Goal: Communication & Community: Answer question/provide support

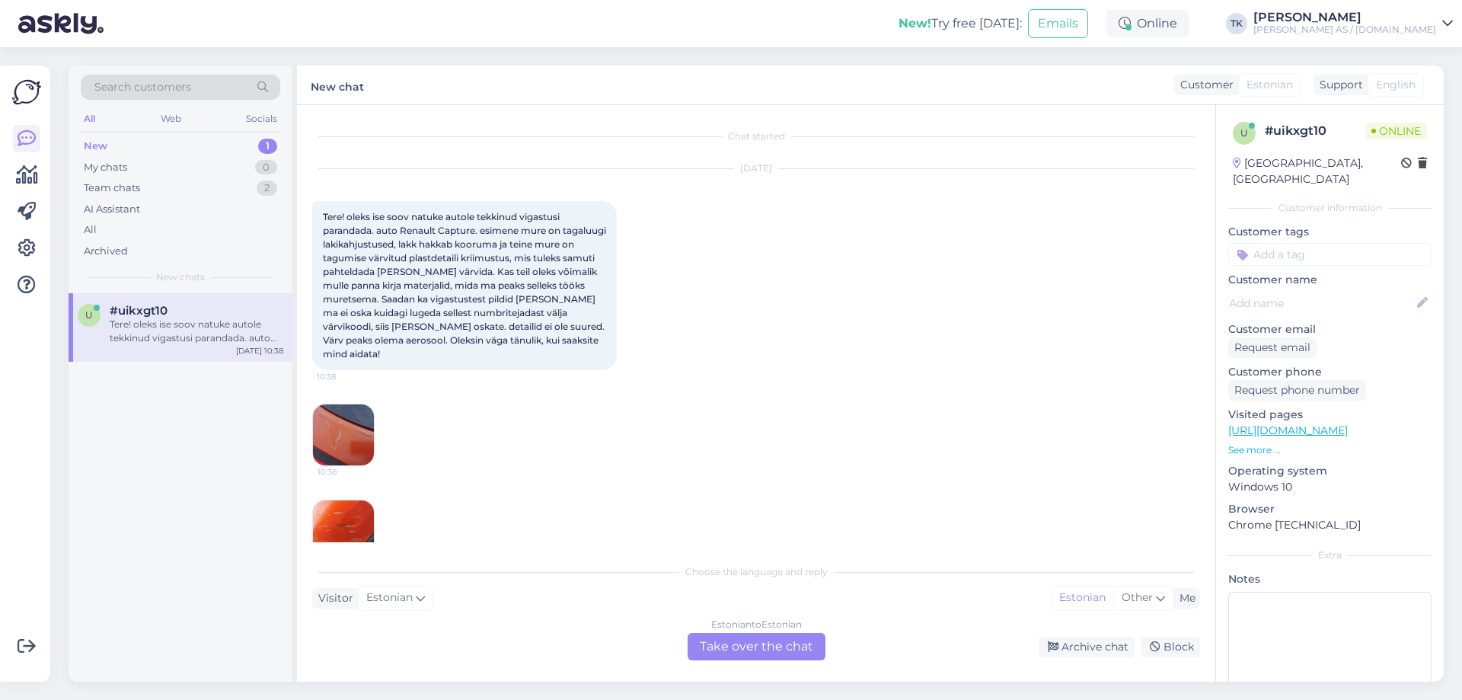
scroll to position [32, 0]
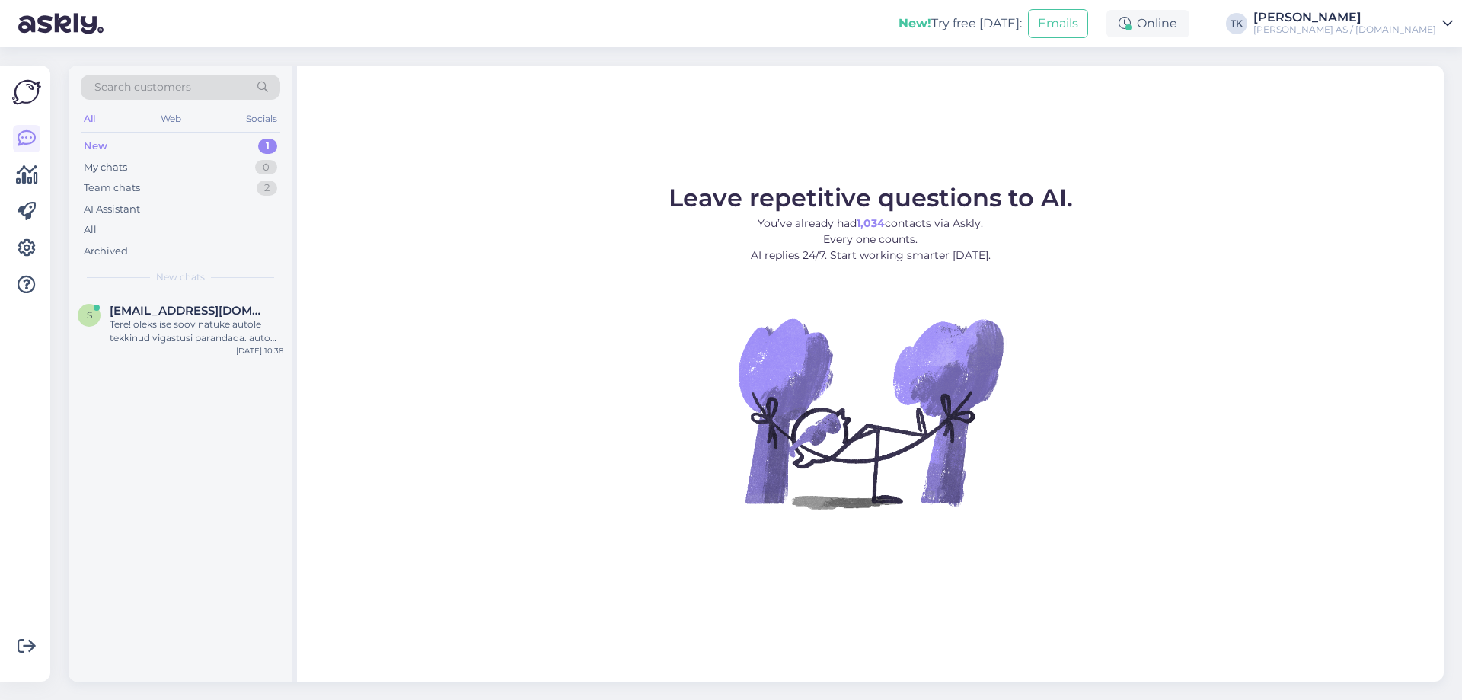
click at [90, 142] on div "New" at bounding box center [96, 146] width 24 height 15
click at [159, 309] on span "[EMAIL_ADDRESS][DOMAIN_NAME]" at bounding box center [189, 311] width 158 height 14
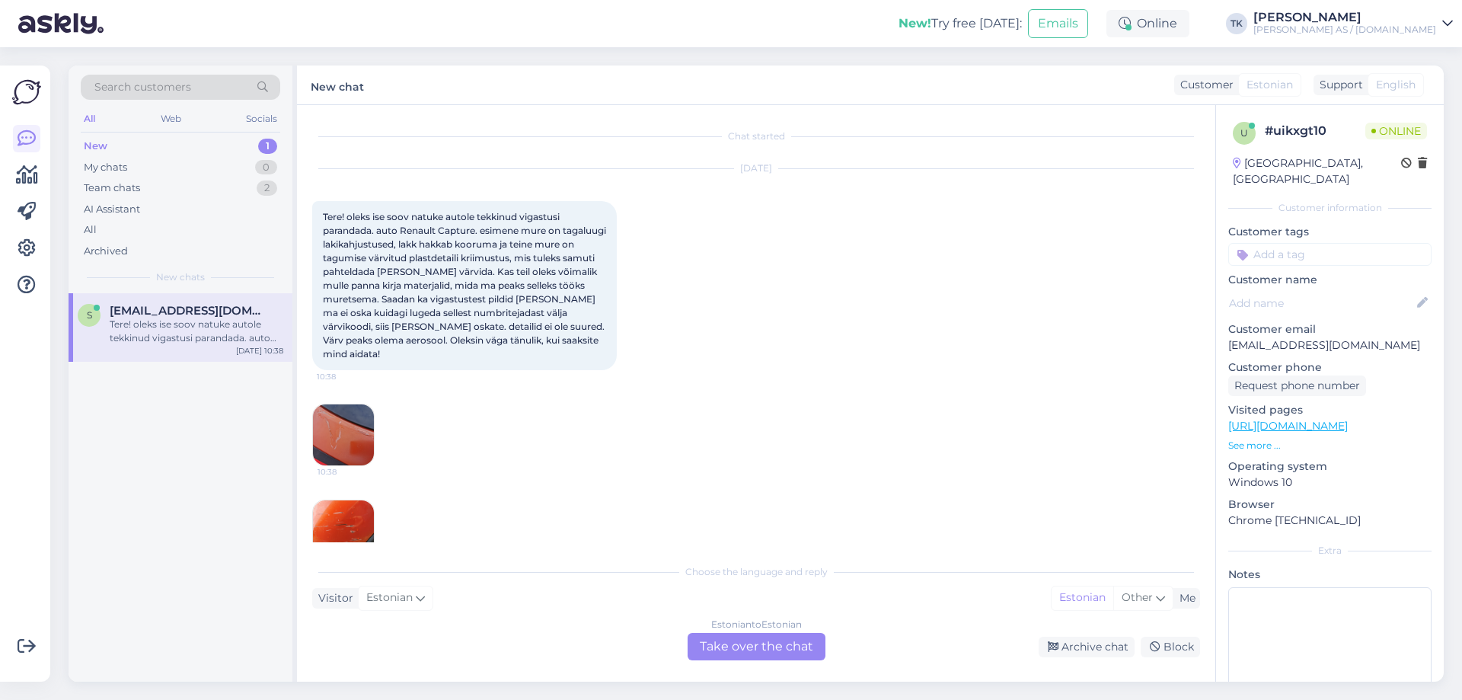
scroll to position [32, 0]
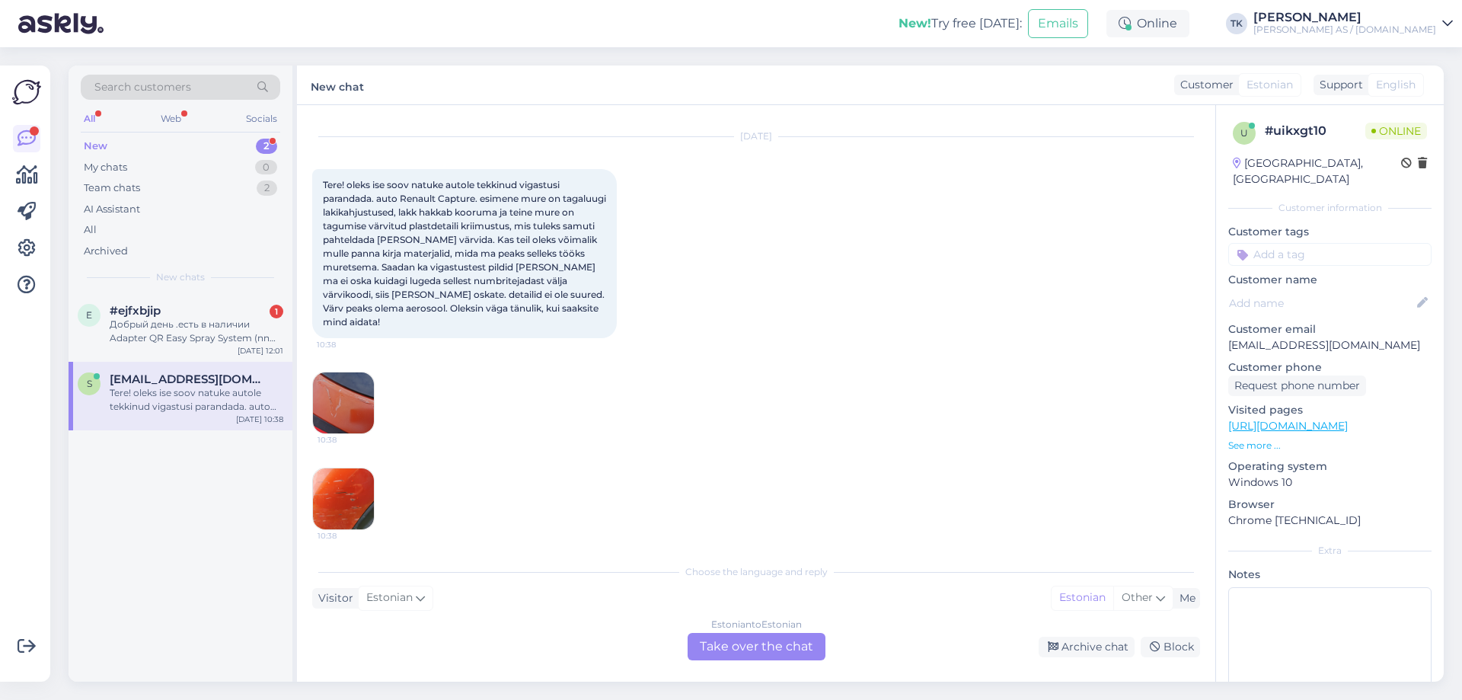
click at [129, 145] on div "New 2" at bounding box center [180, 146] width 199 height 21
click at [165, 322] on div "Добрый день .есть в наличии Adapter QR Easy Spray System (nn "vana 3M PPS" süst…" at bounding box center [197, 331] width 174 height 27
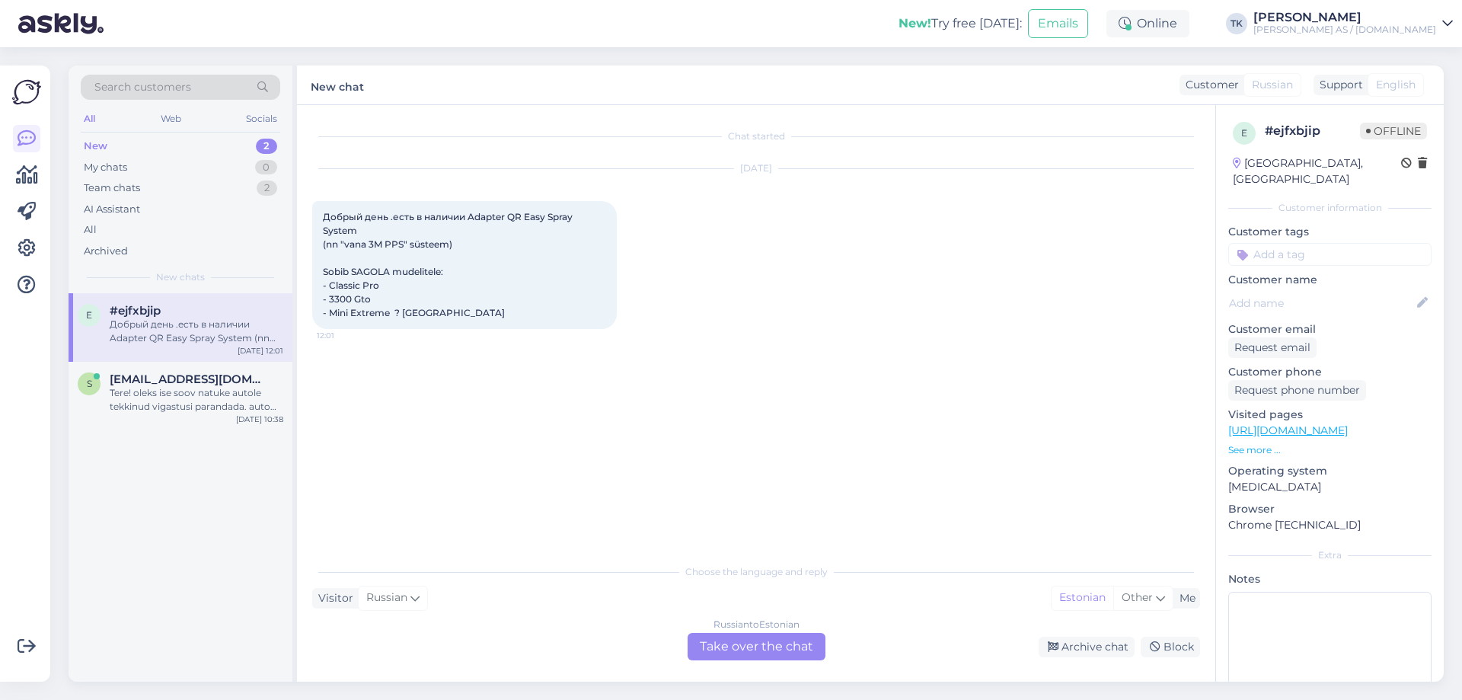
click at [749, 650] on div "Russian to Estonian Take over the chat" at bounding box center [757, 646] width 138 height 27
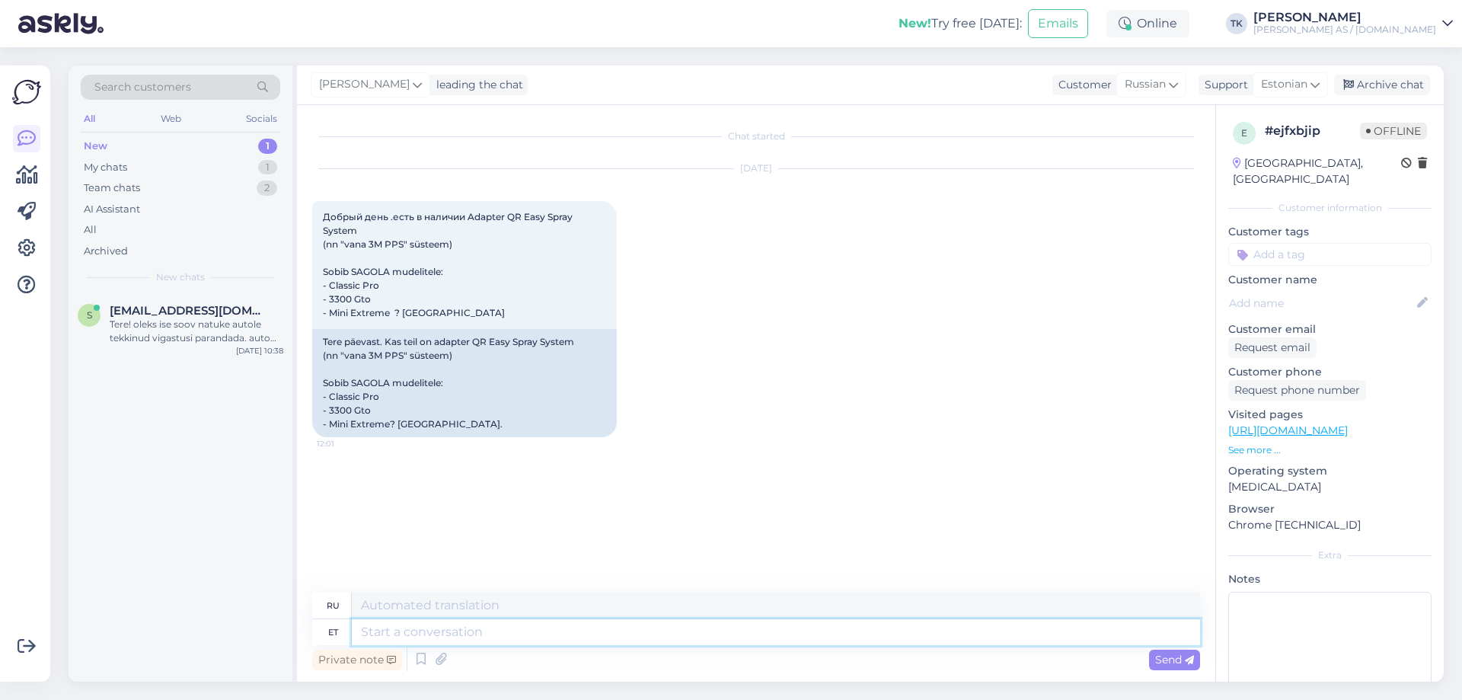
drag, startPoint x: 383, startPoint y: 634, endPoint x: 391, endPoint y: 633, distance: 8.5
click at [383, 634] on textarea at bounding box center [776, 632] width 848 height 26
type textarea "Tere"
type textarea "Привет"
type textarea "Tere päevast"
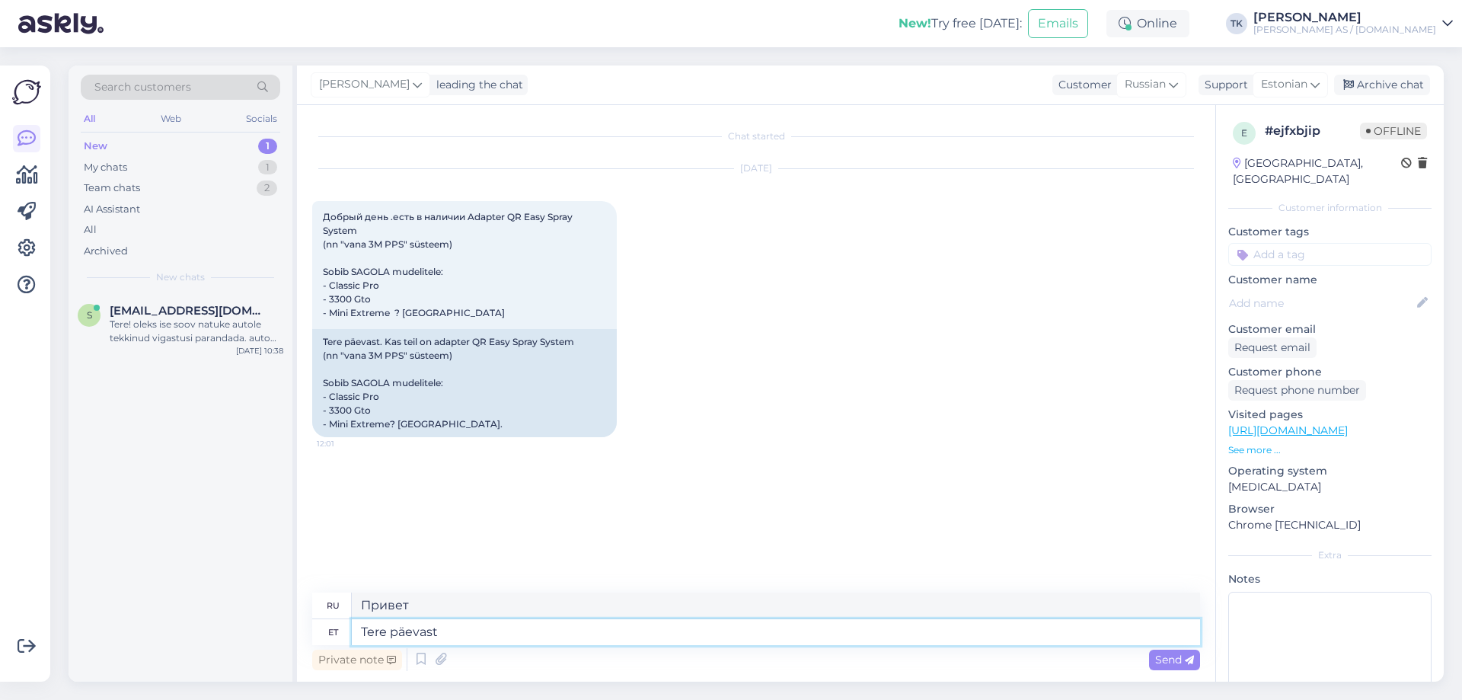
type textarea "Добрый день"
type textarea "Tere päevast Hetkel"
type textarea "Добрый день В настоящее время"
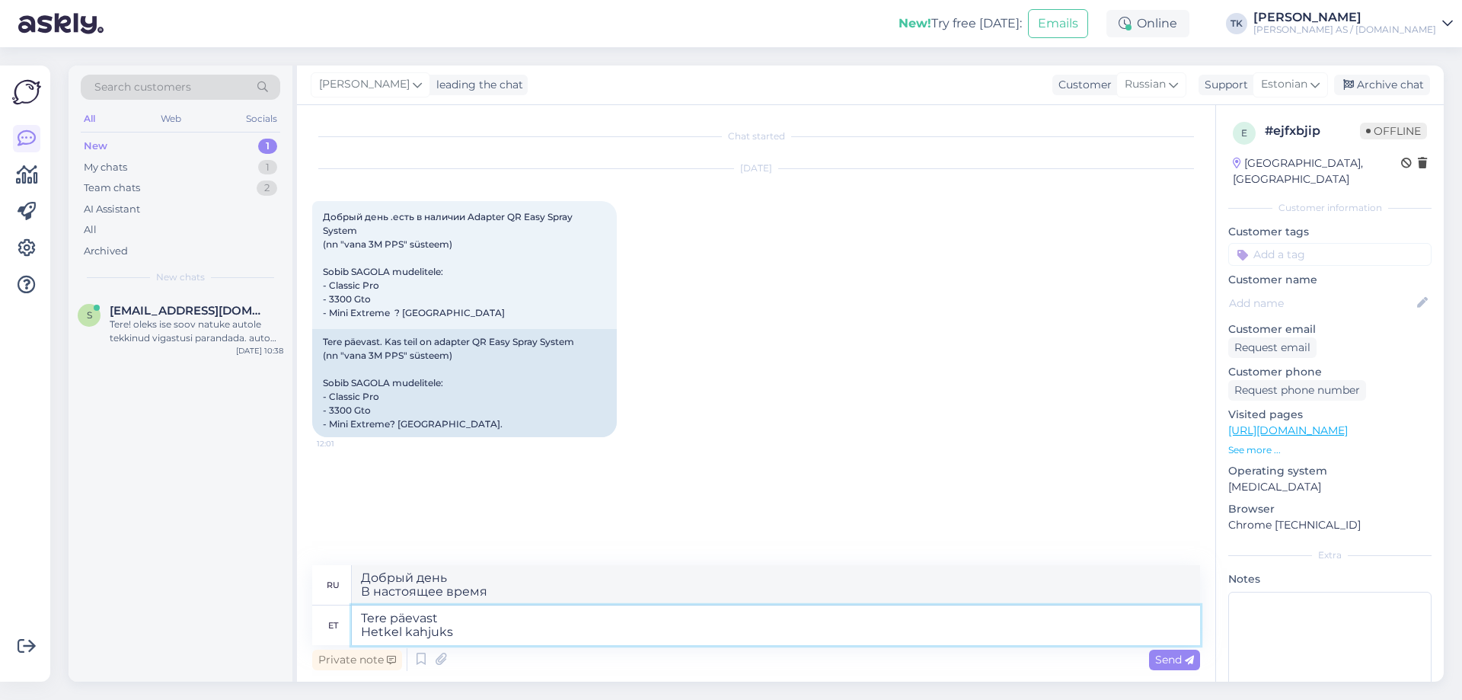
type textarea "Tere päevast Hetkel kahjuks"
type textarea "Добрый день К сожалению, на данный момент"
type textarea "Tere päevast Hetkel kahjuks pole"
type textarea "Добрый день К сожалению, в данный момент недоступно"
type textarea "Tere päevast Hetkel kahjuks pole pakkuda"
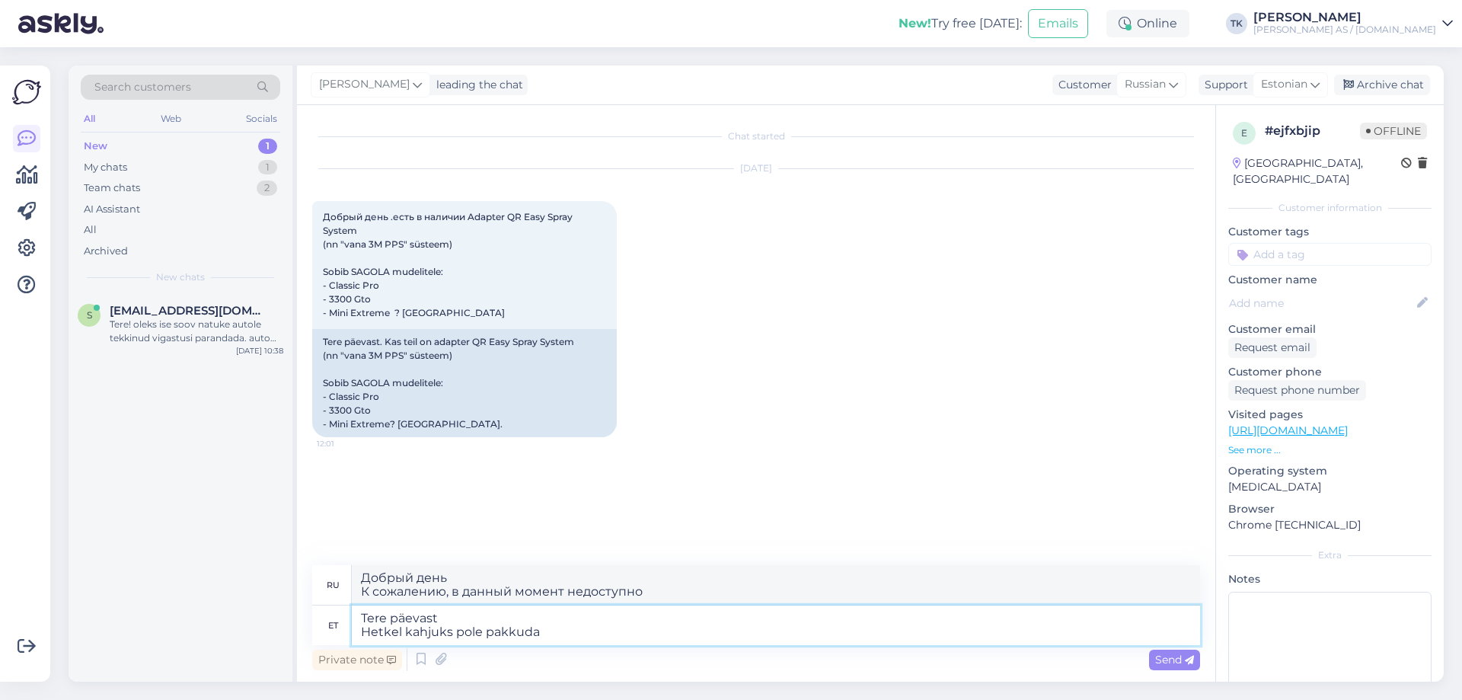
type textarea "Добрый день К сожалению, на данный момент предложений нет."
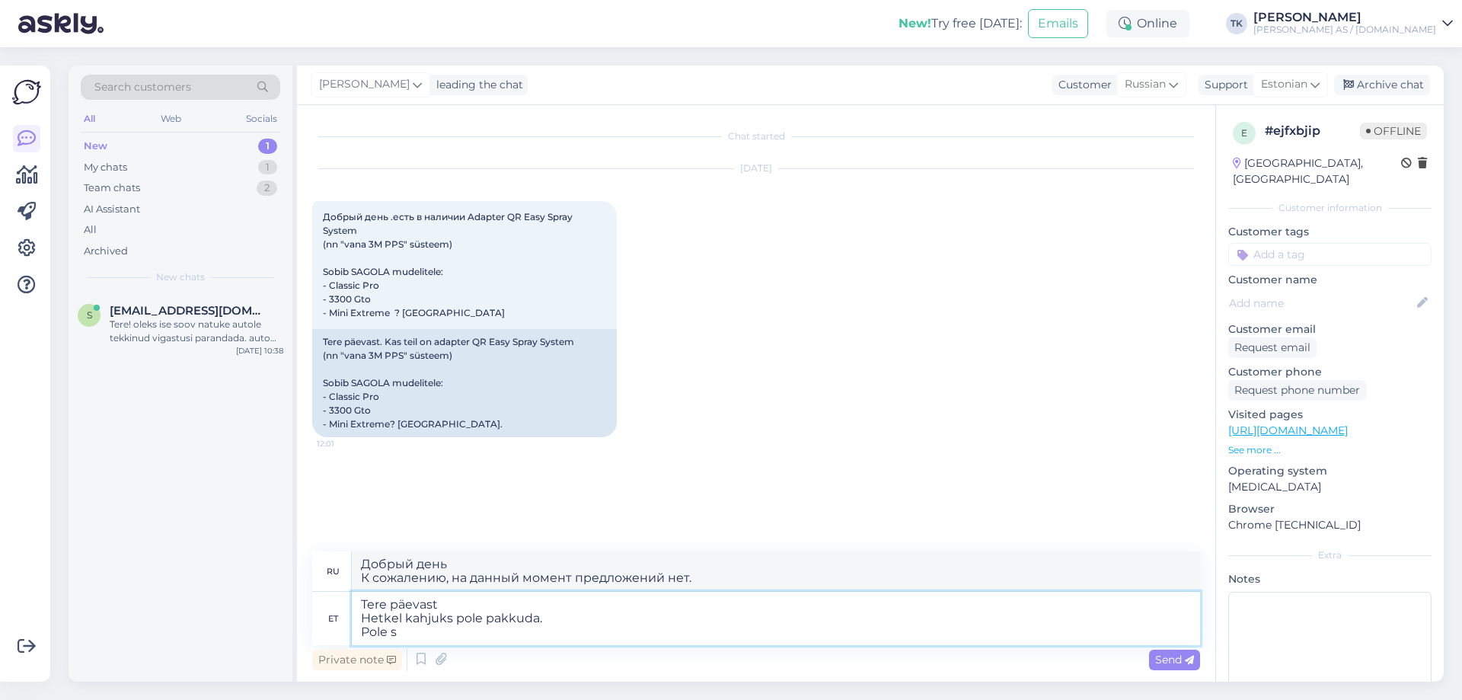
type textarea "Tere päevast Hetkel kahjuks pole pakkuda. Pole sa"
type textarea "Добрый день К сожалению, на данный момент предложений нет. Нет"
type textarea "Tere päevast Hetkel kahjuks pole pakkuda. Pole saanud"
type textarea "Добрый день К сожалению, на данный момент предложений нет. Не получено"
type textarea "Tere päevast Hetkel kahjuks pole pakkuda. Pole saanud ka s"
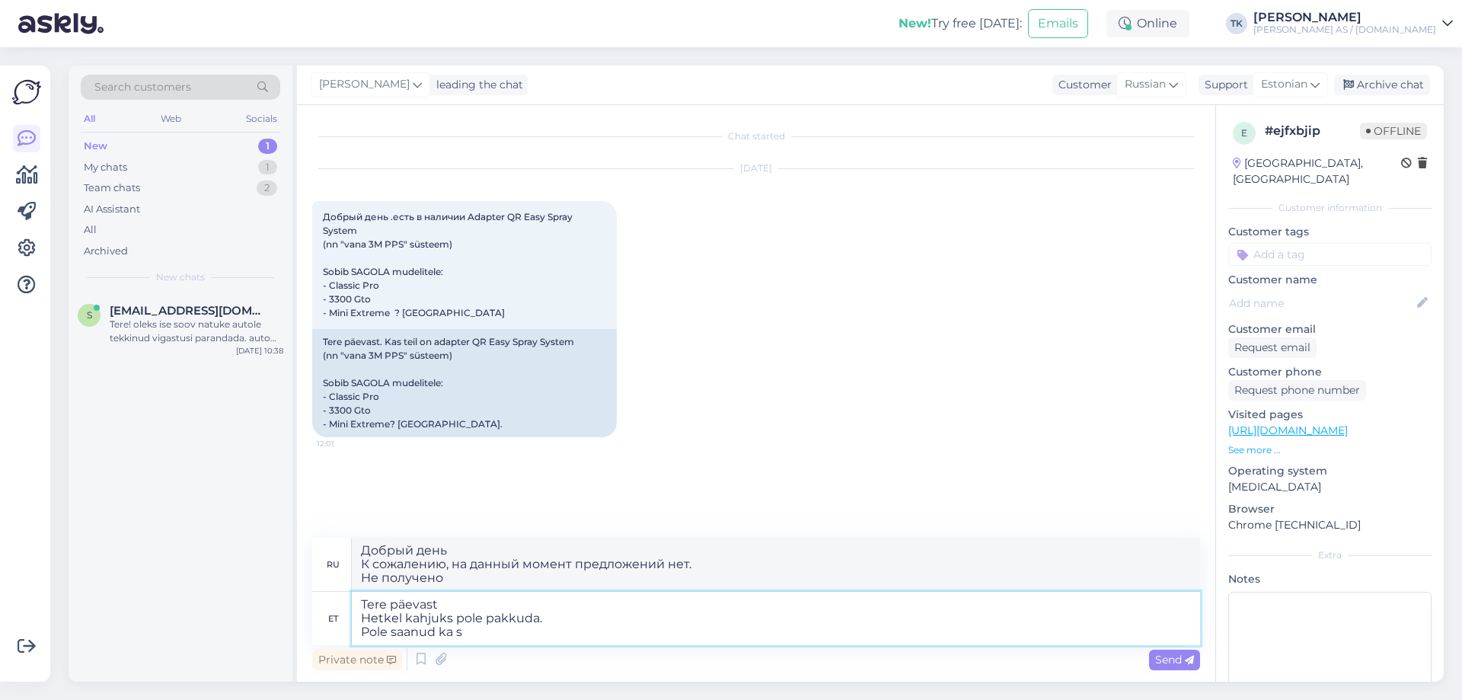
type textarea "Добрый день К сожалению, на данный момент предложений нет. Не получил ни того, …"
type textarea "Tere päevast Hetkel kahjuks pole pakkuda. Pole saanud [PERSON_NAME]"
type textarea "Добрый день К сожалению, на данный момент предложения нет. Этого я тоже не полу…"
type textarea "Tere päevast Hetkel kahjuks pole pakkuda. Pole saanud [PERSON_NAME] oma tar"
type textarea "Добрый день К сожалению, на данный момент предложений нет. Я тоже не получил св…"
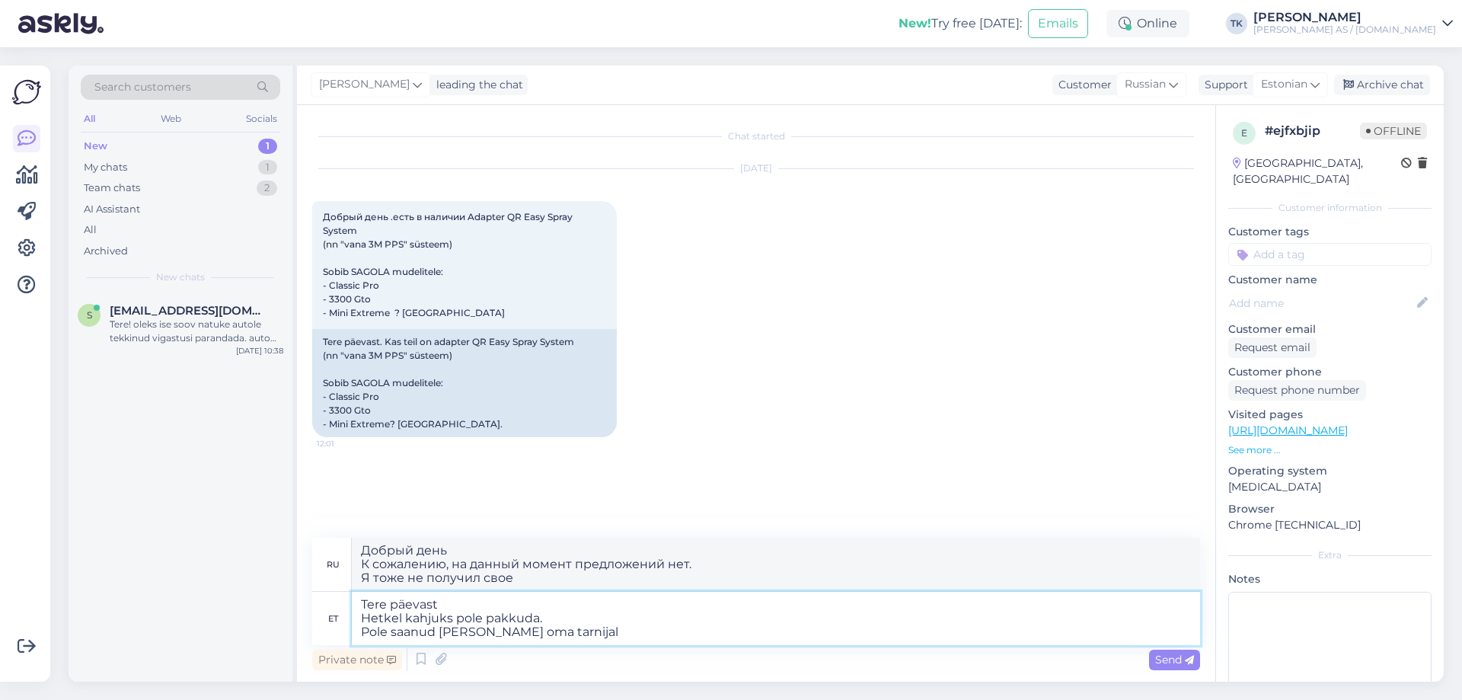
type textarea "Tere päevast Hetkel kahjuks pole pakkuda. Pole saanud [PERSON_NAME] oma tarnija…"
type textarea "Добрый день К сожалению, на данный момент нет предложения. Я также не получил е…"
type textarea "Tere päevast Hetkel kahjuks pole pakkuda. Pole saanud"
type textarea "Добрый день К сожалению, на данный момент предложений нет. Я тоже не получил св…"
type textarea "Tere päevast Hetkel kahjuks pole pakkuda. Pole saan"
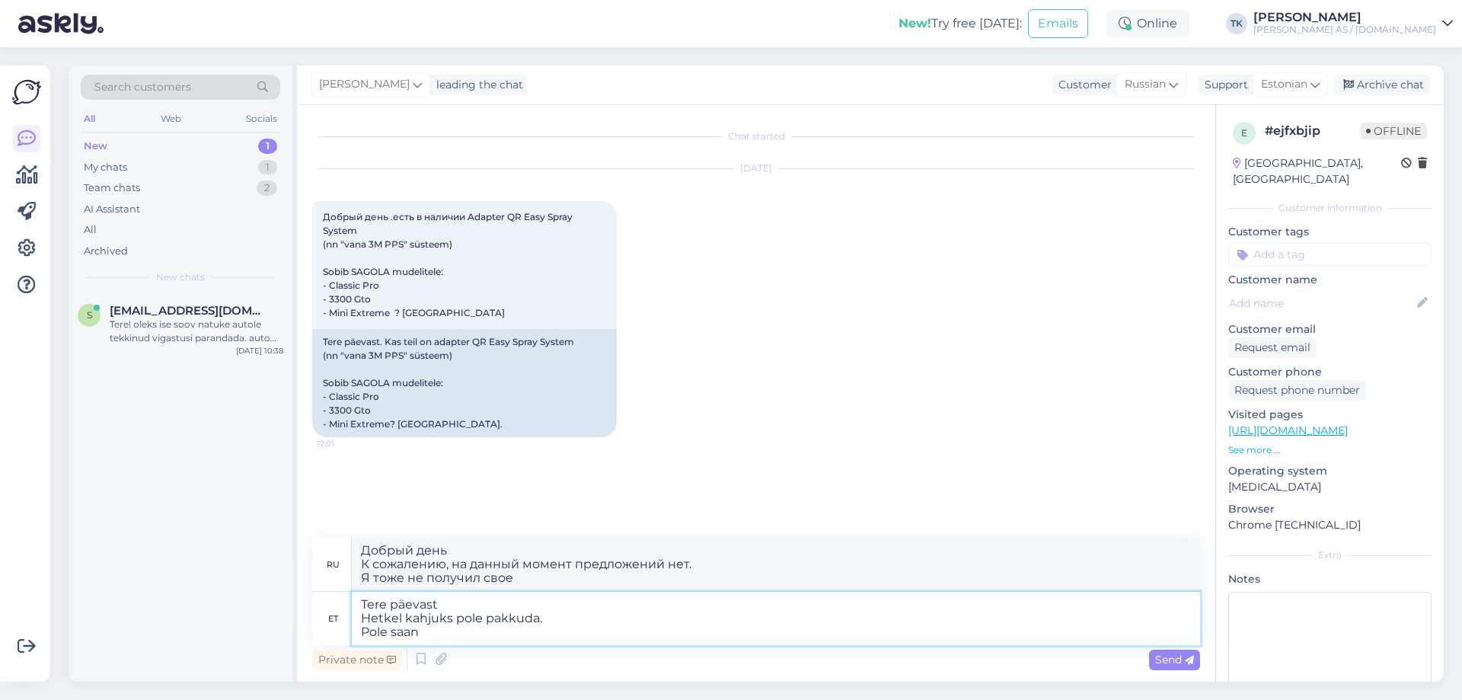
type textarea "Добрый день К сожалению, на данный момент предложения нет. Этого я тоже не полу…"
type textarea "Tere päevast Hetkel kahjuks pole pakkuda. Pole saa"
type textarea "Добрый день К сожалению, на данный момент предложений нет. Не получено"
type textarea "Tere päevast Hetkel kahjuks pole pakkuda. Pole sa"
type textarea "Добрый день К сожалению, на данный момент предложений нет. Не получил ни того, …"
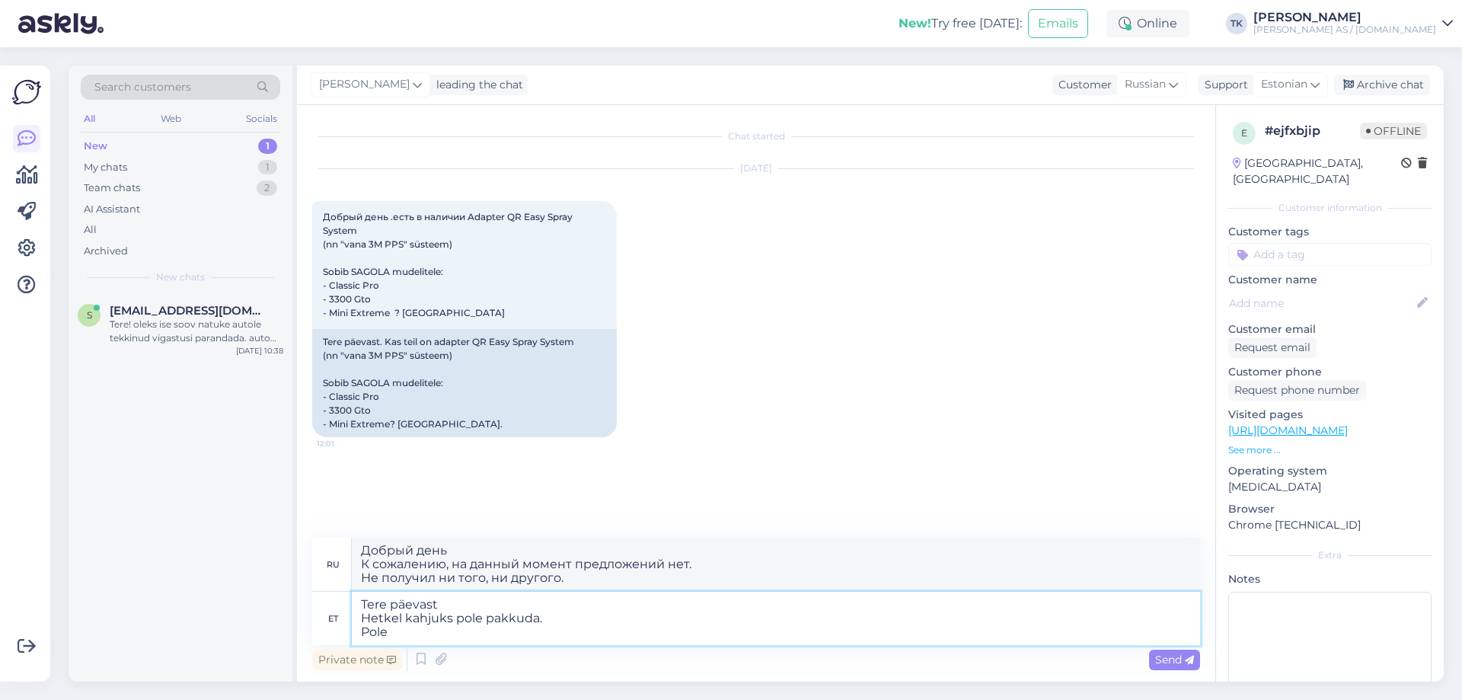
type textarea "Tere päevast Hetkel kahjuks pole pakkuda. Pole"
type textarea "Добрый день К сожалению, на данный момент предложений нет. Нет"
type textarea "Tere päevast Hetkel kahjuks pole pakkuda. Kui so"
type textarea "Добрый день К сожалению, на данный момент предложений нет. Если"
type textarea "Tere päevast Hetkel kahjuks pole pakkuda. Kui soovite i"
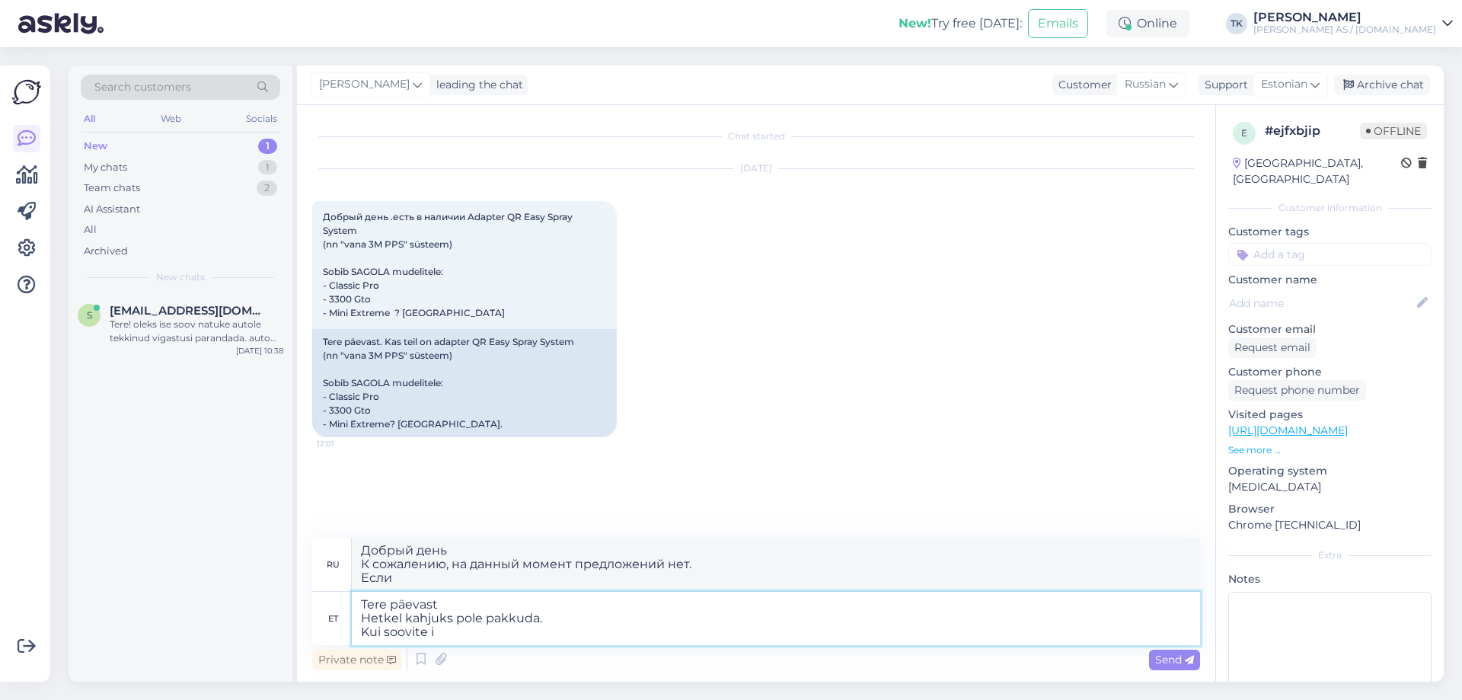
type textarea "Добрый день К сожалению, на данный момент предложений нет. Если вы хотите"
type textarea "Tere päevast Hetkel kahjuks pole pakkuda. Kui soovite infot s"
type textarea "Добрый день К сожалению, в настоящее время нет предложений. Если вы хотите полу…"
type textarea "Tere päevast Hetkel kahjuks pole pakkuda. Kui soovite infot saabumise kko"
type textarea "Добрый день К сожалению, на данный момент предложений нет. Если вы хотите получ…"
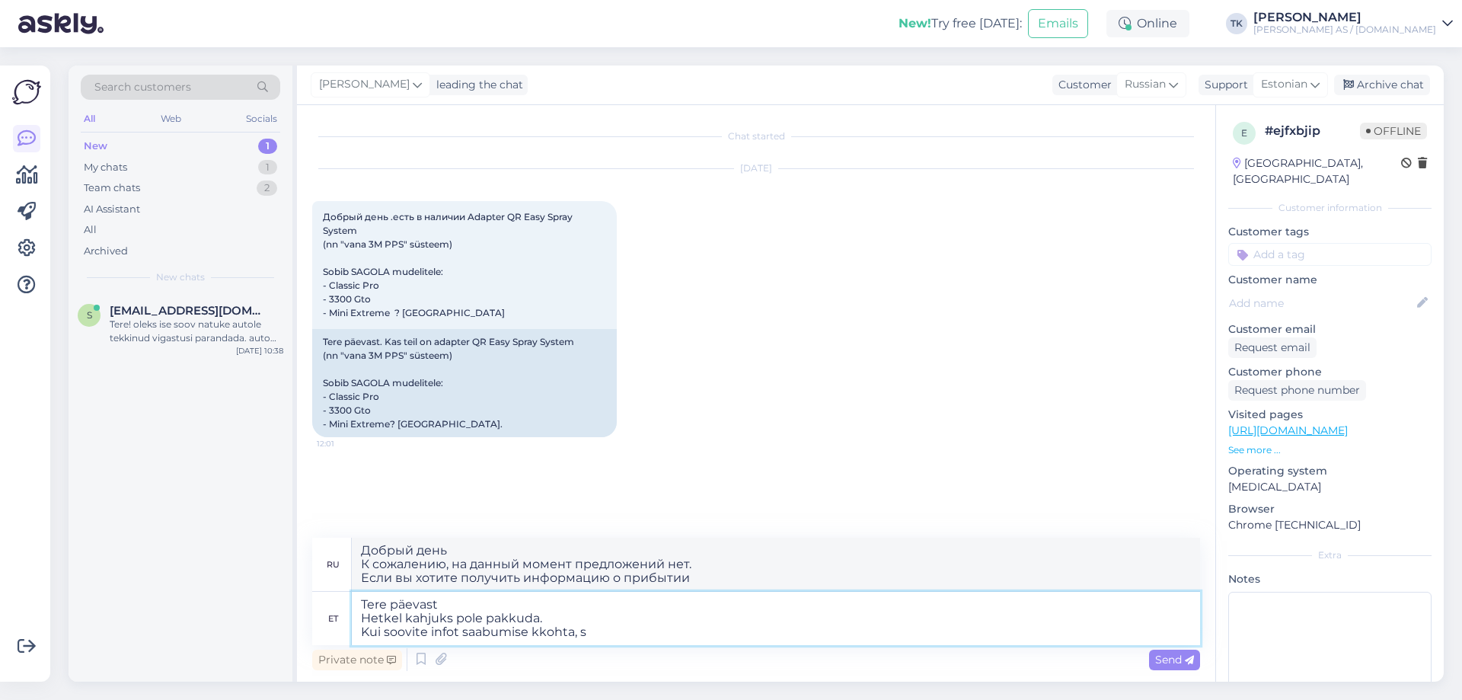
type textarea "Tere päevast Hetkel kahjuks pole pakkuda. Kui soovite infot saabumise kkohta, si"
type textarea "Добрый день К сожалению, на данный момент предложений нет. Если вы хотите получ…"
type textarea "Tere päevast Hetkel kahjuks pole pakkuda. Kui soovite infot saabumise kkohta, s…"
type textarea "Добрый день К сожалению, на данный момент предложений нет. Если вы хотите получ…"
type textarea "Tere päevast Hetkel kahjuks pole pakkuda. Kui soovite infot saabumise kkohta, s…"
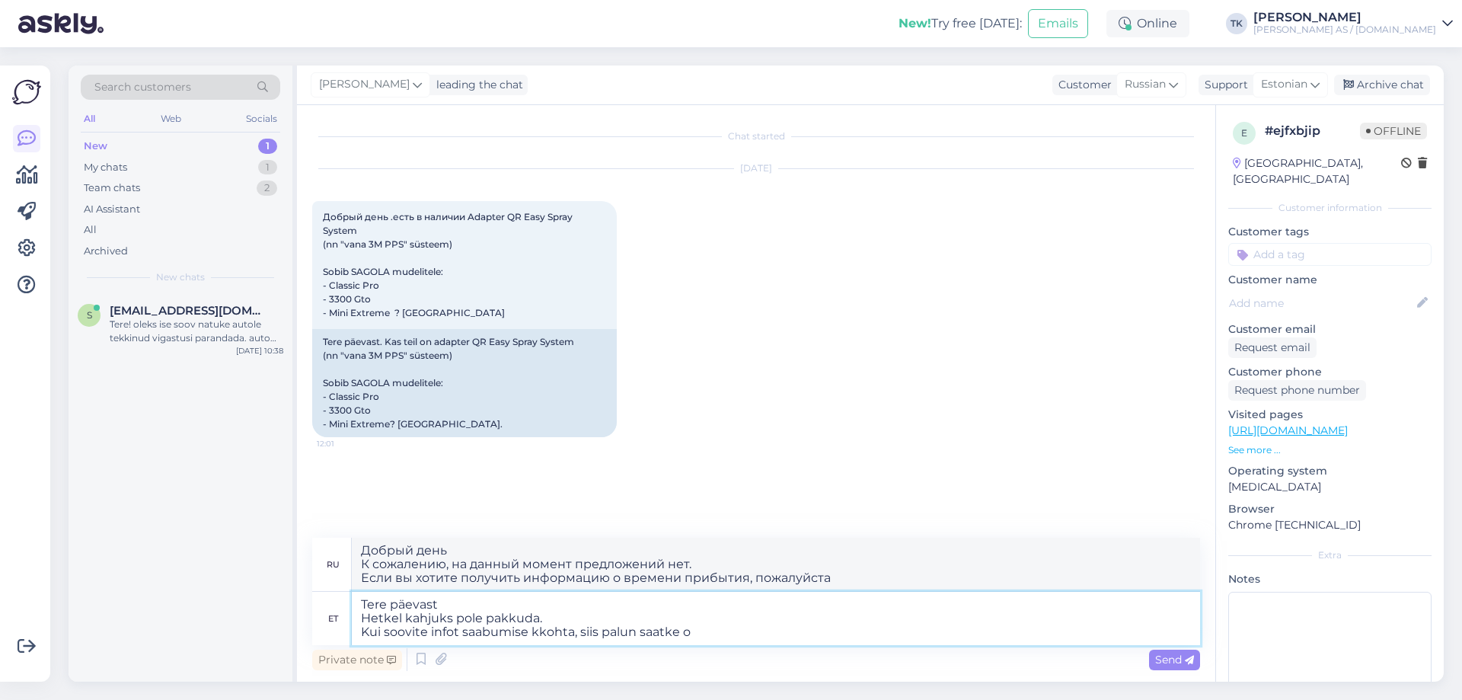
type textarea "Добрый день К сожалению, на данный момент предложений нет. Если вы хотите получ…"
type textarea "Tere päevast Hetkel kahjuks pole pakkuda. Kui soovite infot saabumise kkohta, s…"
type textarea "Добрый день К сожалению, на данный момент предложений нет. Если вы хотите получ…"
type textarea "Tere päevast Hetkel kahjuks pole pakkuda. Kui soovite infot saabumise kkohta, s…"
type textarea "Добрый день К сожалению, на данный момент предложений нет. Если вы хотите получ…"
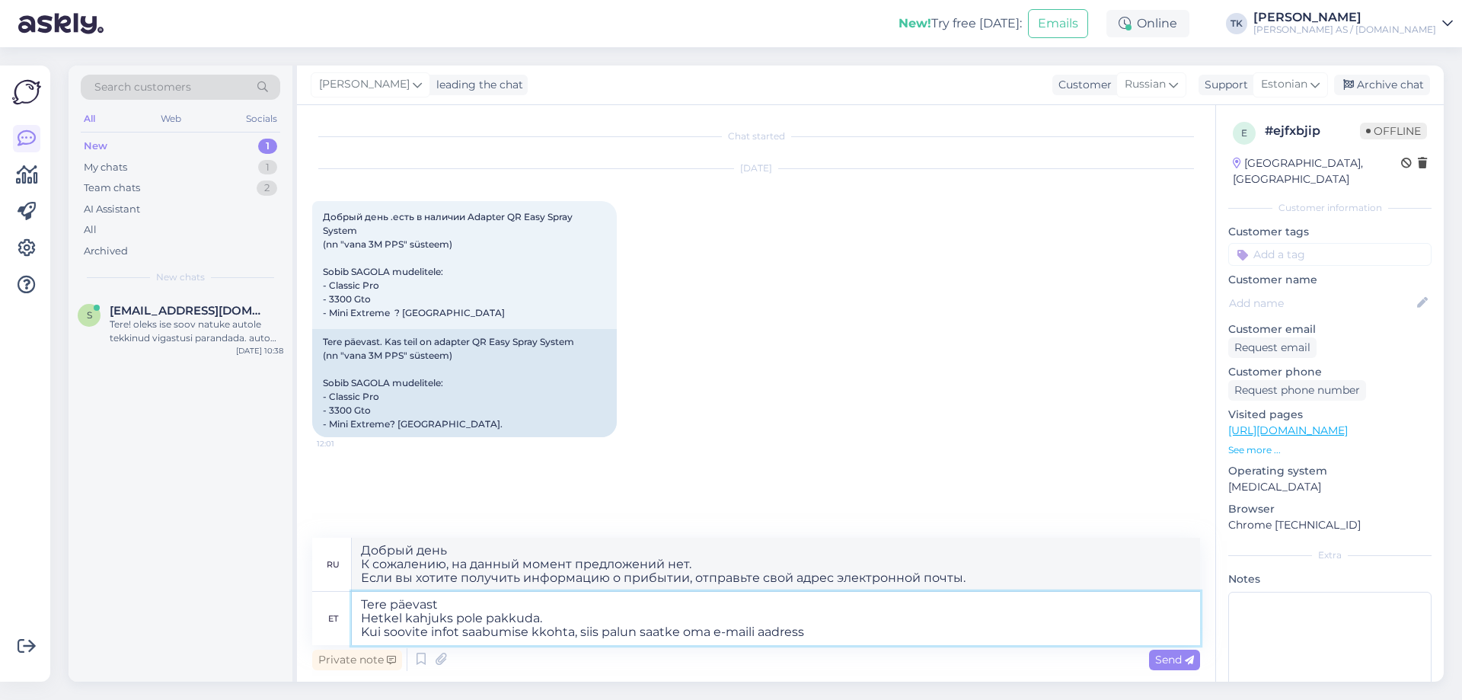
type textarea "Tere päevast Hetkel kahjuks pole pakkuda. Kui soovite infot saabumise kkohta, s…"
type textarea "Добрый день К сожалению, на данный момент предложений нет. Если вы хотите получ…"
type textarea "Tere päevast Hetkel kahjuks pole pakkuda. Kui soovite infot saabumise kkohta, s…"
type textarea "Добрый день К сожалению, на данный момент предложений нет. Если вы хотите получ…"
type textarea "Tere päevast Hetkel kahjuks pole pakkuda. Kui soovite infot saabumise kkohta, s…"
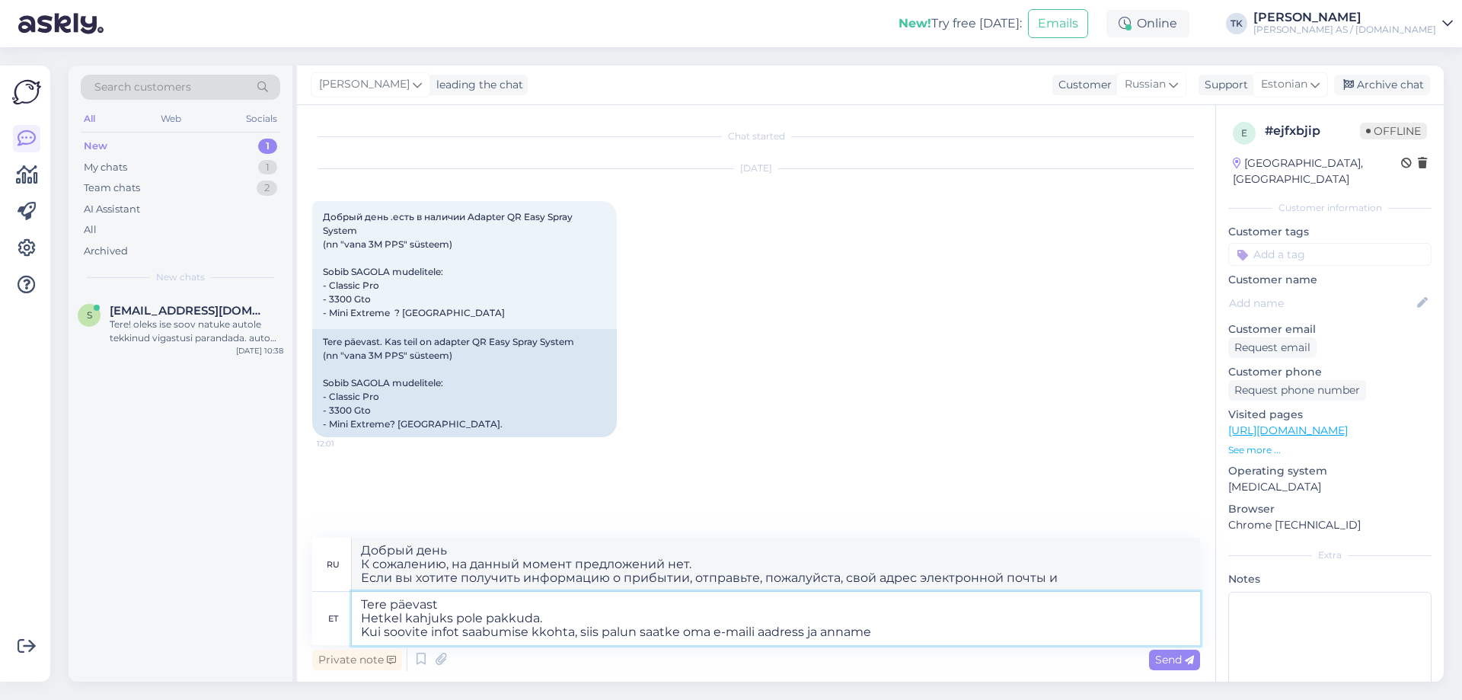
type textarea "Добрый день К сожалению, на данный момент предложений нет. Если вы хотите получ…"
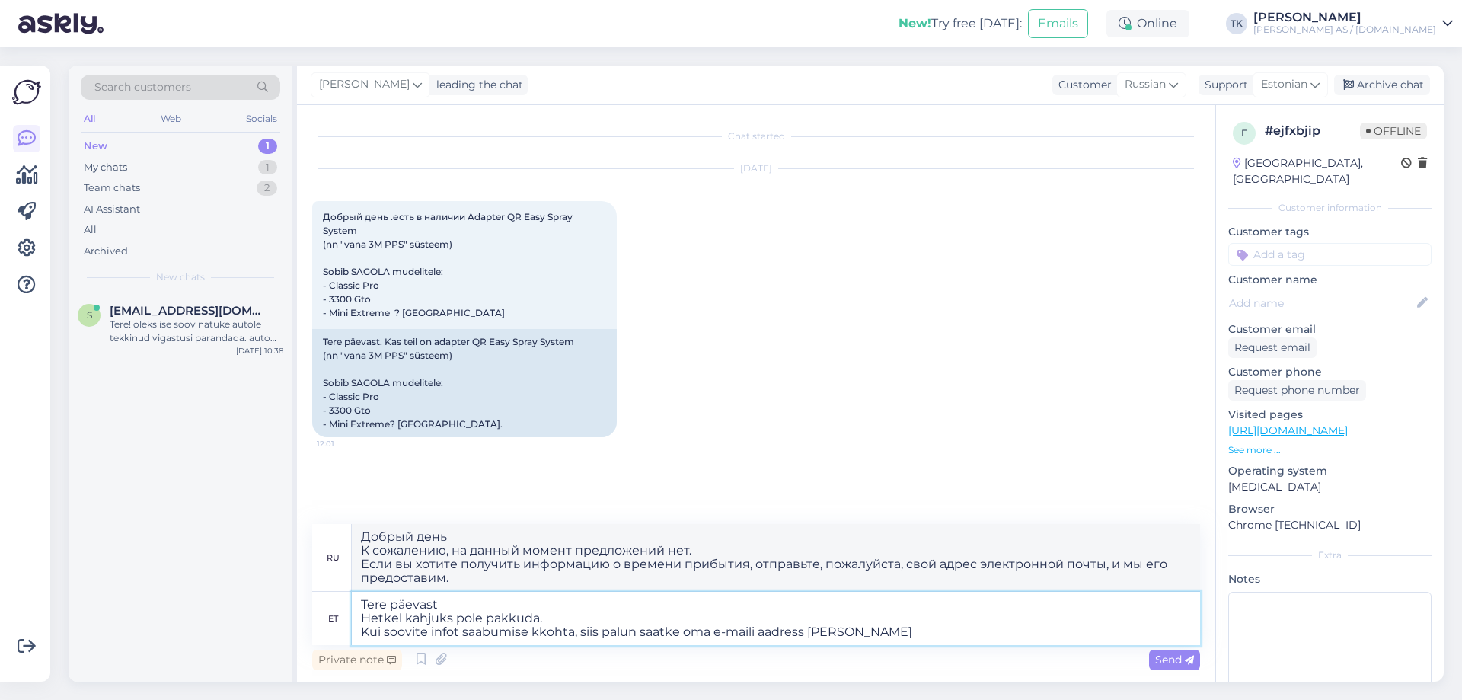
type textarea "Tere päevast Hetkel kahjuks pole pakkuda. Kui soovite infot saabumise kkohta, s…"
type textarea "Добрый день К сожалению, на данный момент предложений нет. Если вы хотите получ…"
type textarea "Tere päevast Hetkel kahjuks pole pakkuda. Kui soovite infot saabumise kkohta, s…"
type textarea "Добрый день К сожалению, на данный момент предложений нет. Если вы хотите получ…"
type textarea "Tere päevast Hetkel kahjuks pole pakkuda. Kui soovite infot saabumise kkohta, s…"
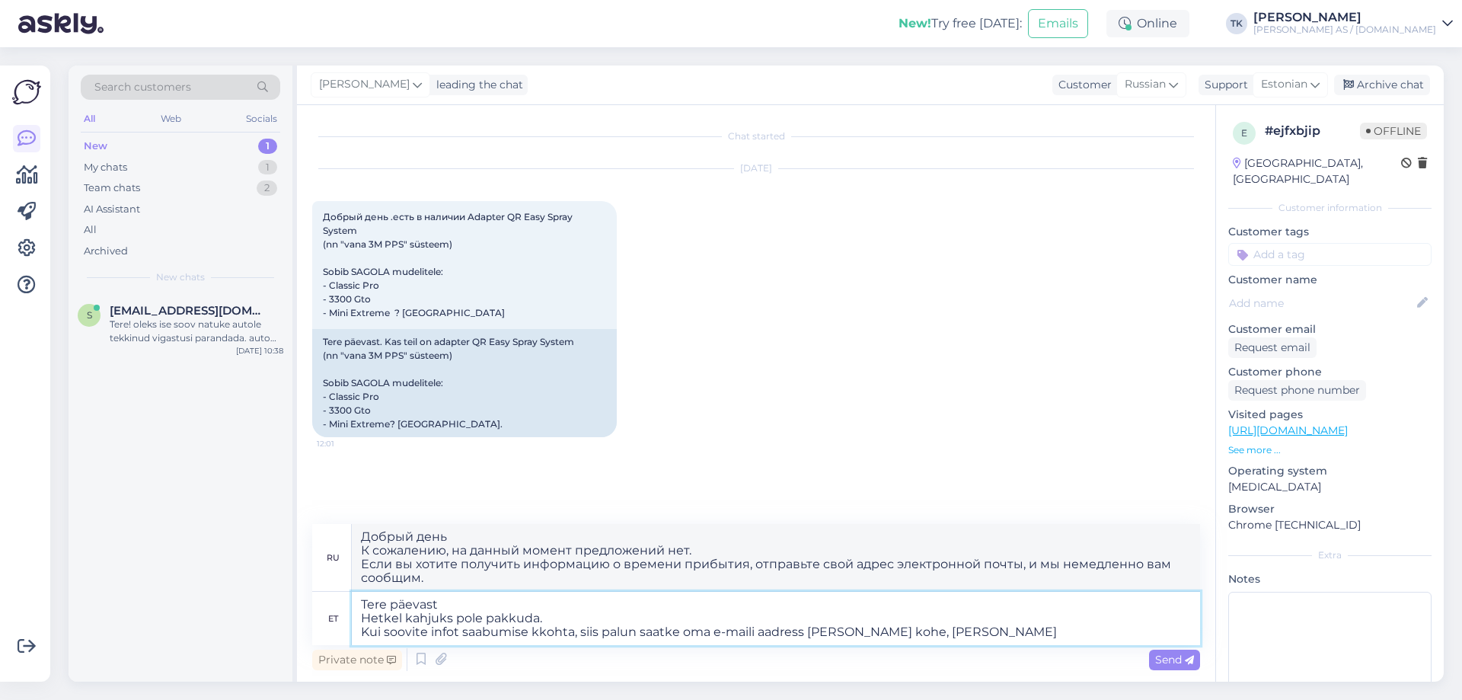
type textarea "Добрый день К сожалению, на данный момент предложений нет. Если вы хотите получ…"
type textarea "Tere päevast Hetkel kahjuks pole pakkuda. Kui soovite infot saabumise kkohta, s…"
type textarea "Добрый день К сожалению, на данный момент предложений нет. Если вы хотите получ…"
type textarea "Tere päevast Hetkel kahjuks pole pakkuda. Kui soovite infot saabumise kkohta, s…"
type textarea "Добрый день К сожалению, на данный момент предложений нет. Если вы хотите получ…"
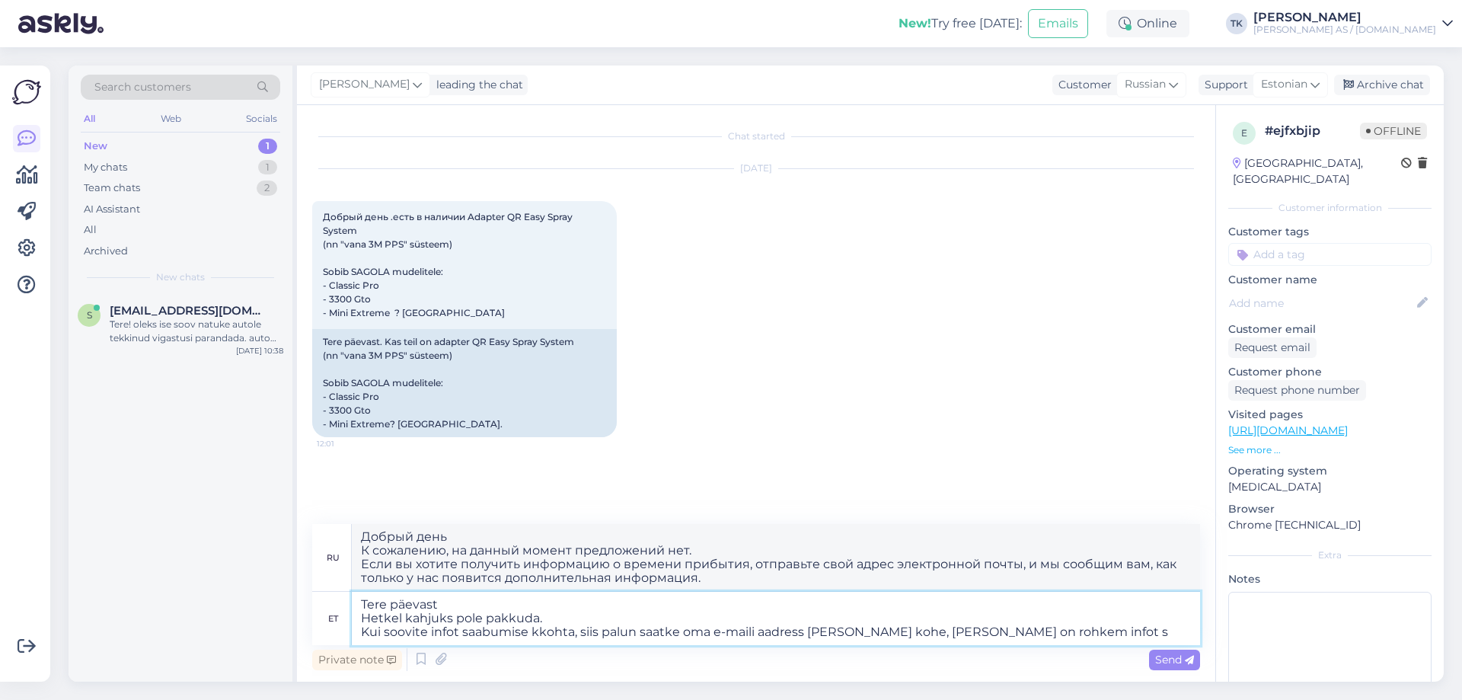
type textarea "Tere päevast Hetkel kahjuks pole pakkuda. Kui soovite infot saabumise kkohta, s…"
type textarea "Добрый день К сожалению, на данный момент предложений нет. Если вы хотите получ…"
type textarea "Tere päevast Hetkel kahjuks pole pakkuda. Kui soovite infot saabumise kkohta, s…"
type textarea "Добрый день К сожалению, на данный момент предложений нет. Если вы хотите получ…"
type textarea "Tere päevast Hetkel kahjuks pole pakkuda. Kui soovite infot saabumise kkohta, s…"
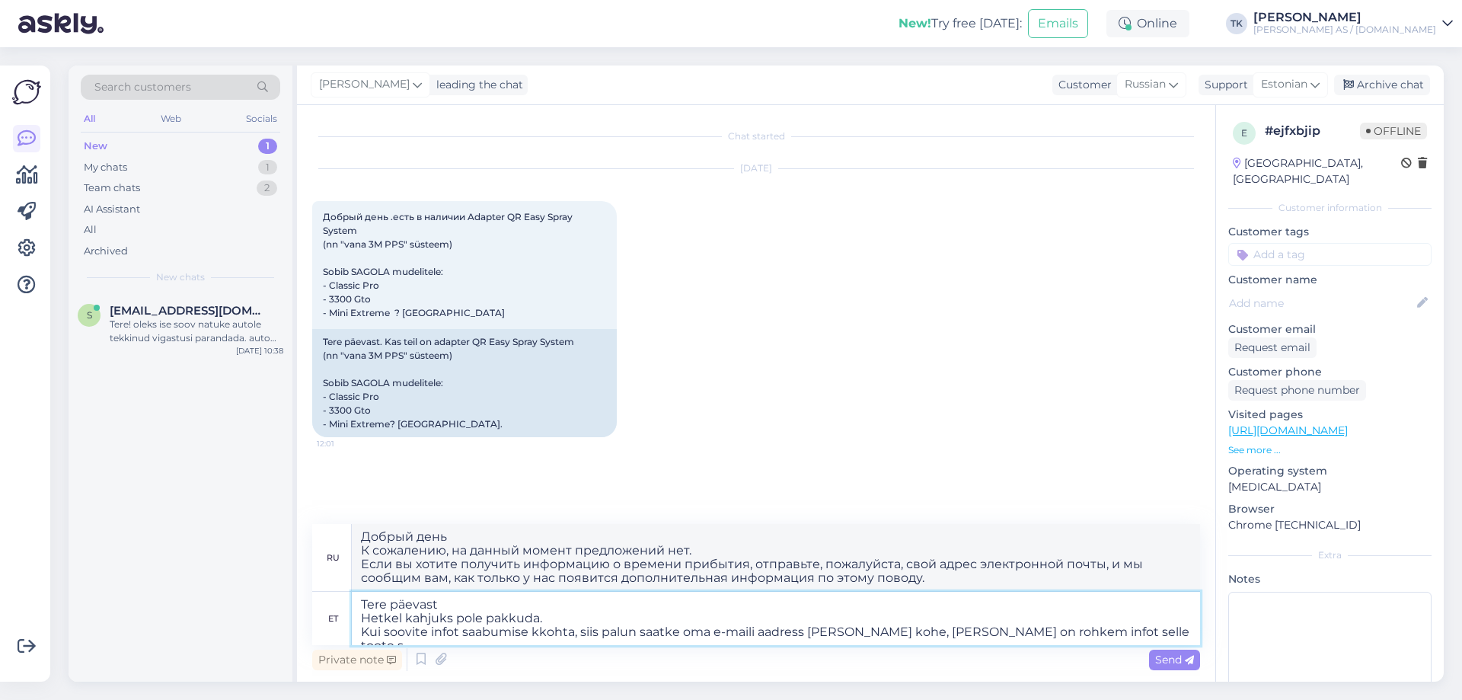
type textarea "Добрый день К сожалению, на данный момент предложений нет. Если вы хотите получ…"
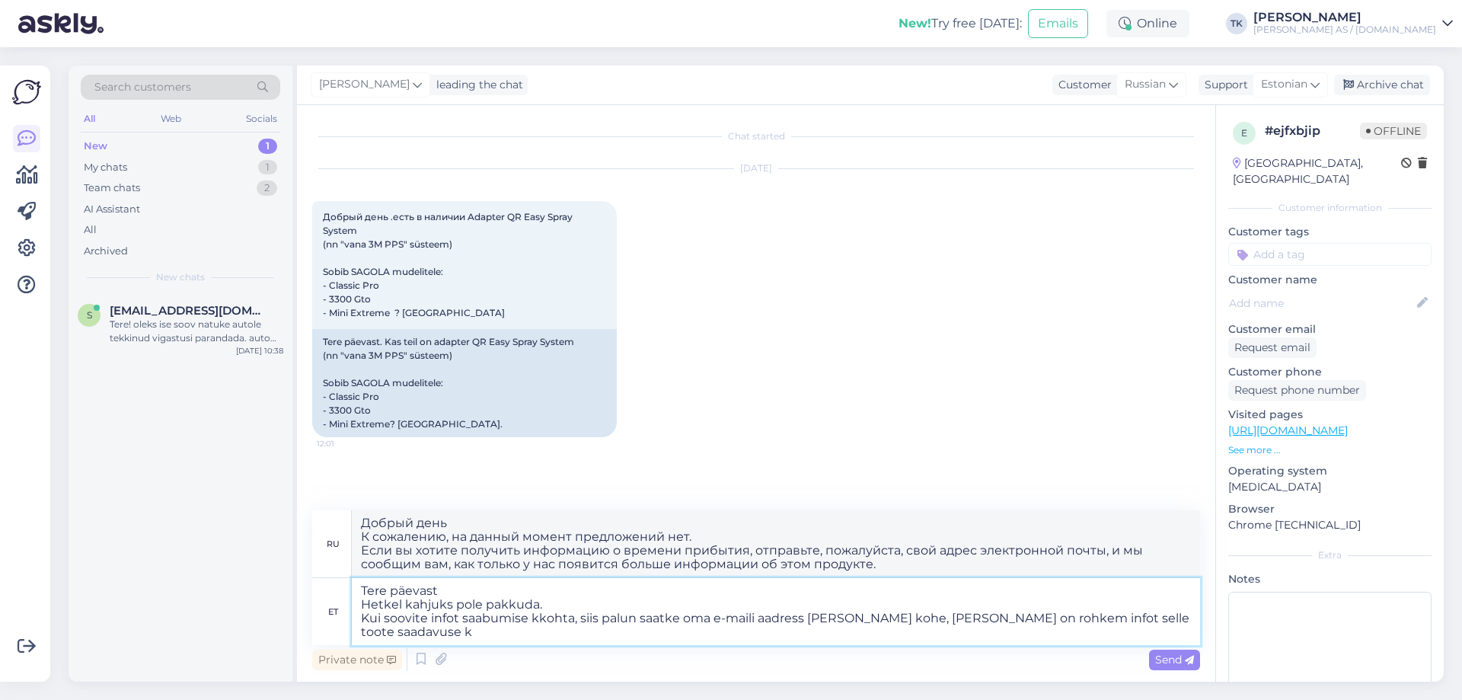
type textarea "Tere päevast Hetkel kahjuks pole pakkuda. Kui soovite infot saabumise kkohta, s…"
type textarea "Добрый день К сожалению, на данный момент товара нет в наличии. Если вы хотите …"
type textarea "Tere päevast Hetkel kahjuks pole pakkuda. Kui soovite infot saabumise kkohta, s…"
type textarea "Добрый день К сожалению, в данный момент предложений нет. Если вы хотите получи…"
type textarea "Tere päevast Hetkel kahjuks pole pakkuda. Kui soovite infot saabumise kkohta, s…"
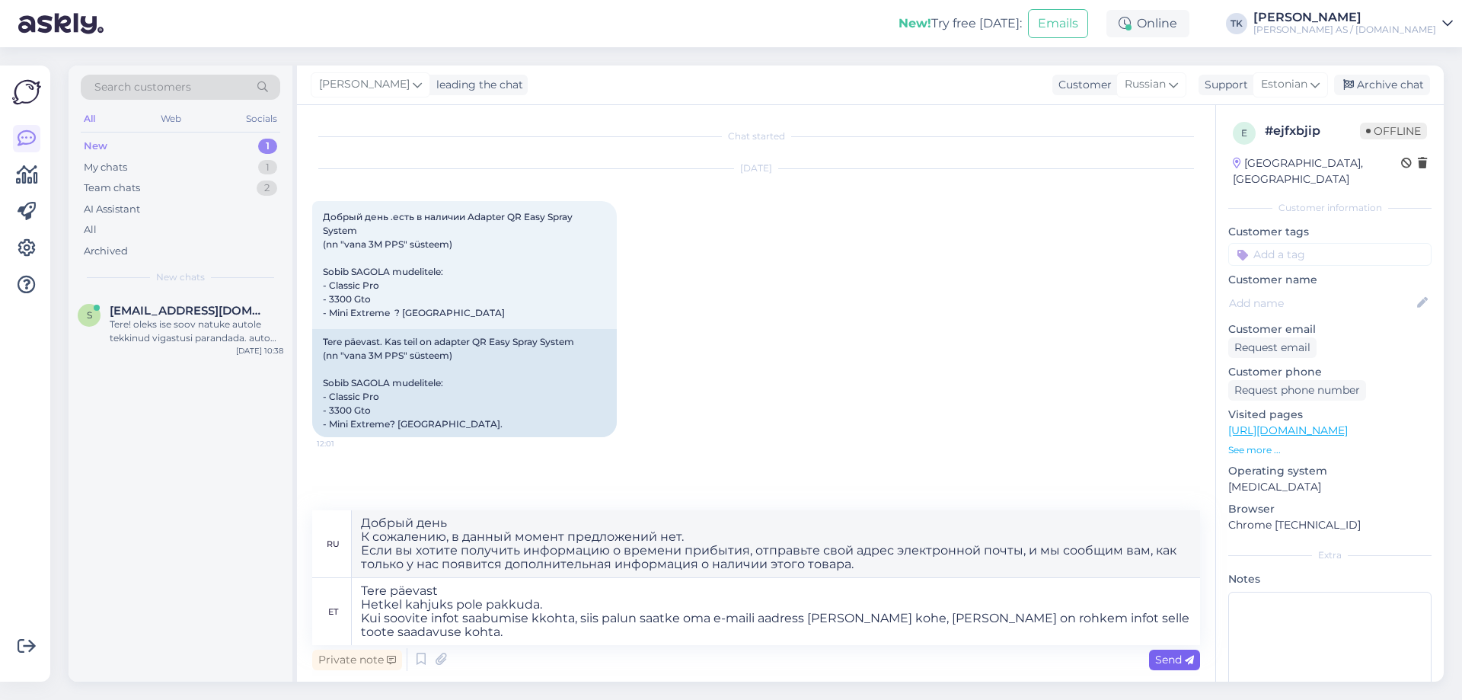
click at [1179, 656] on span "Send" at bounding box center [1174, 660] width 39 height 14
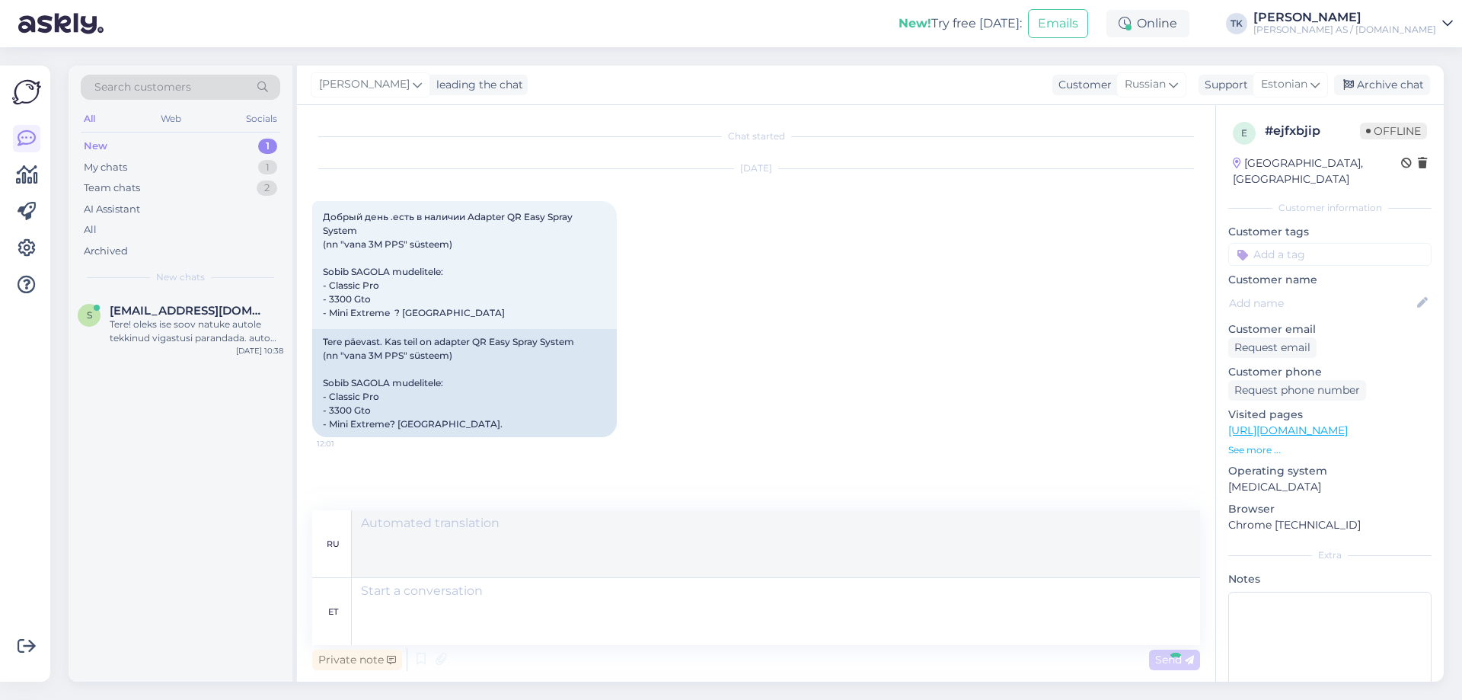
scroll to position [90, 0]
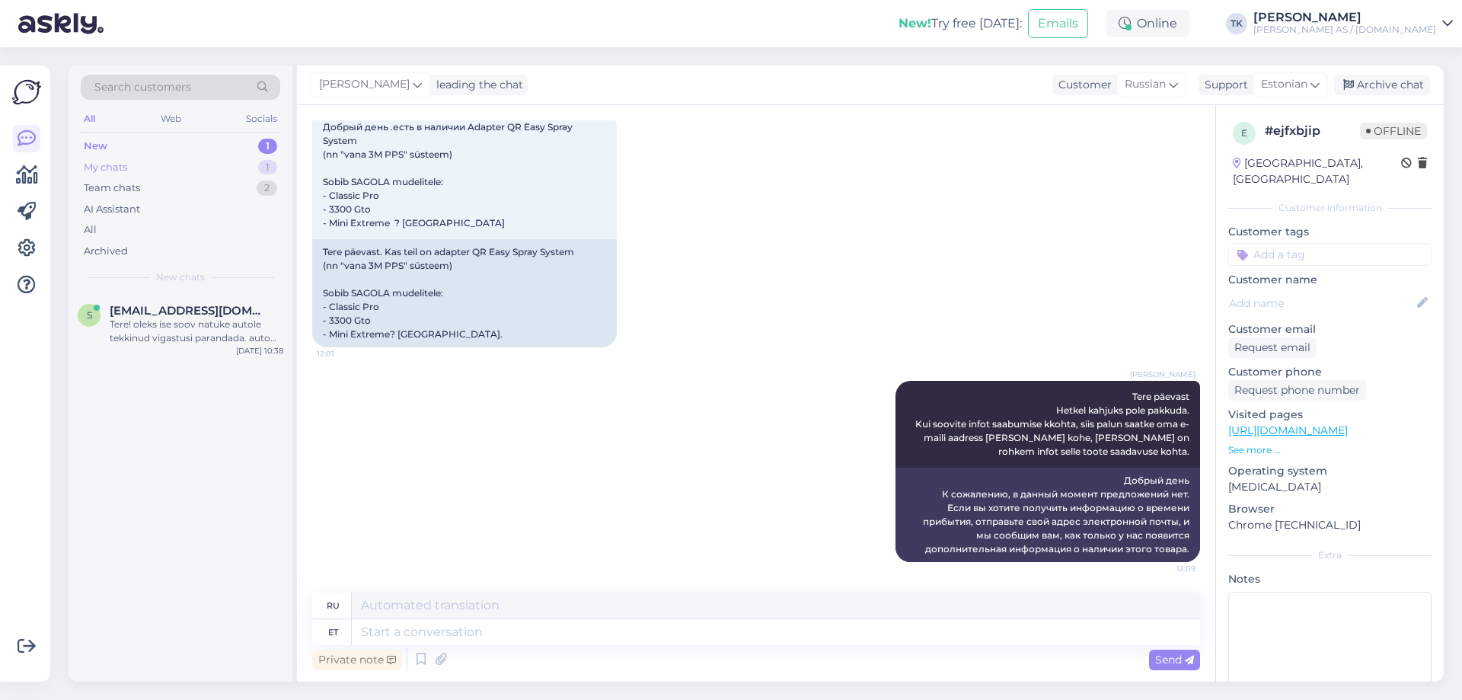
click at [117, 169] on div "My chats" at bounding box center [105, 167] width 43 height 15
click at [172, 321] on div "Tere päevast Hetkel kahjuks pole pakkuda. Kui soovite infot saabumise kkohta, s…" at bounding box center [197, 331] width 174 height 27
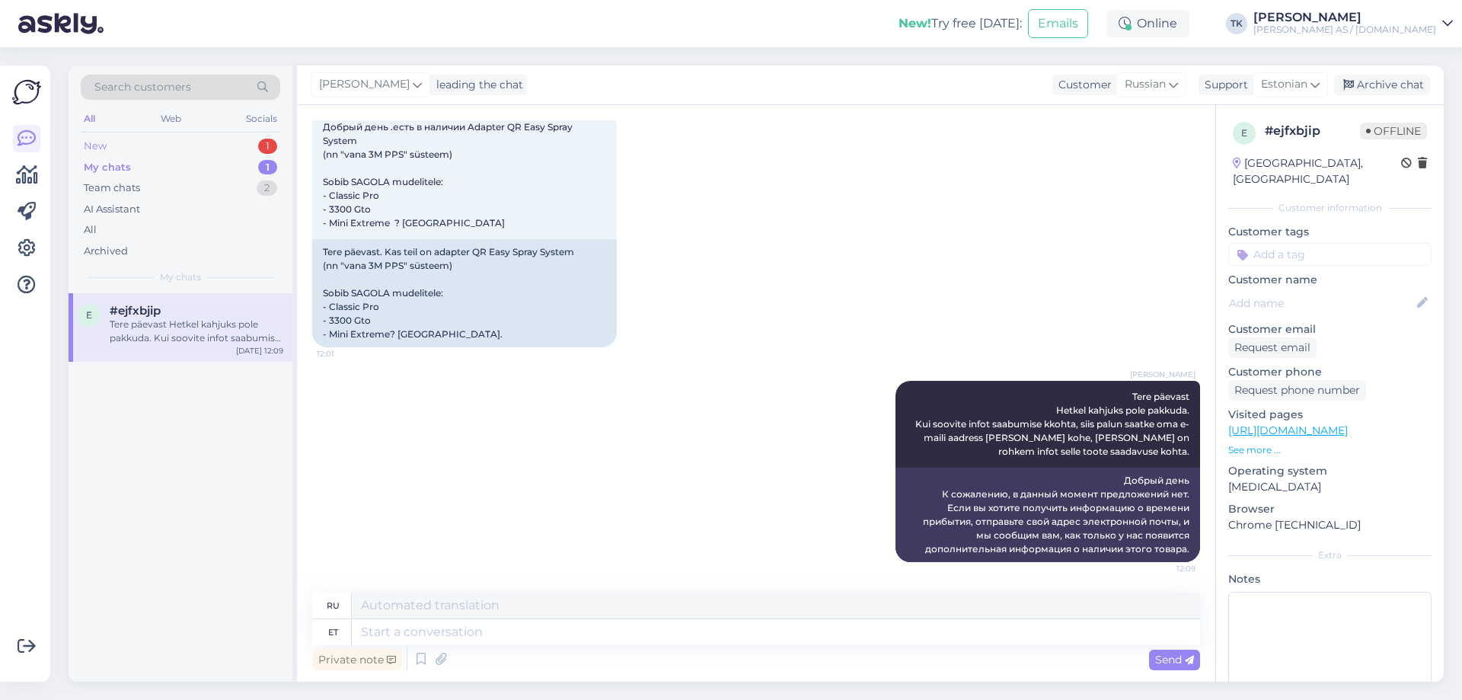
click at [117, 142] on div "New 1" at bounding box center [180, 146] width 199 height 21
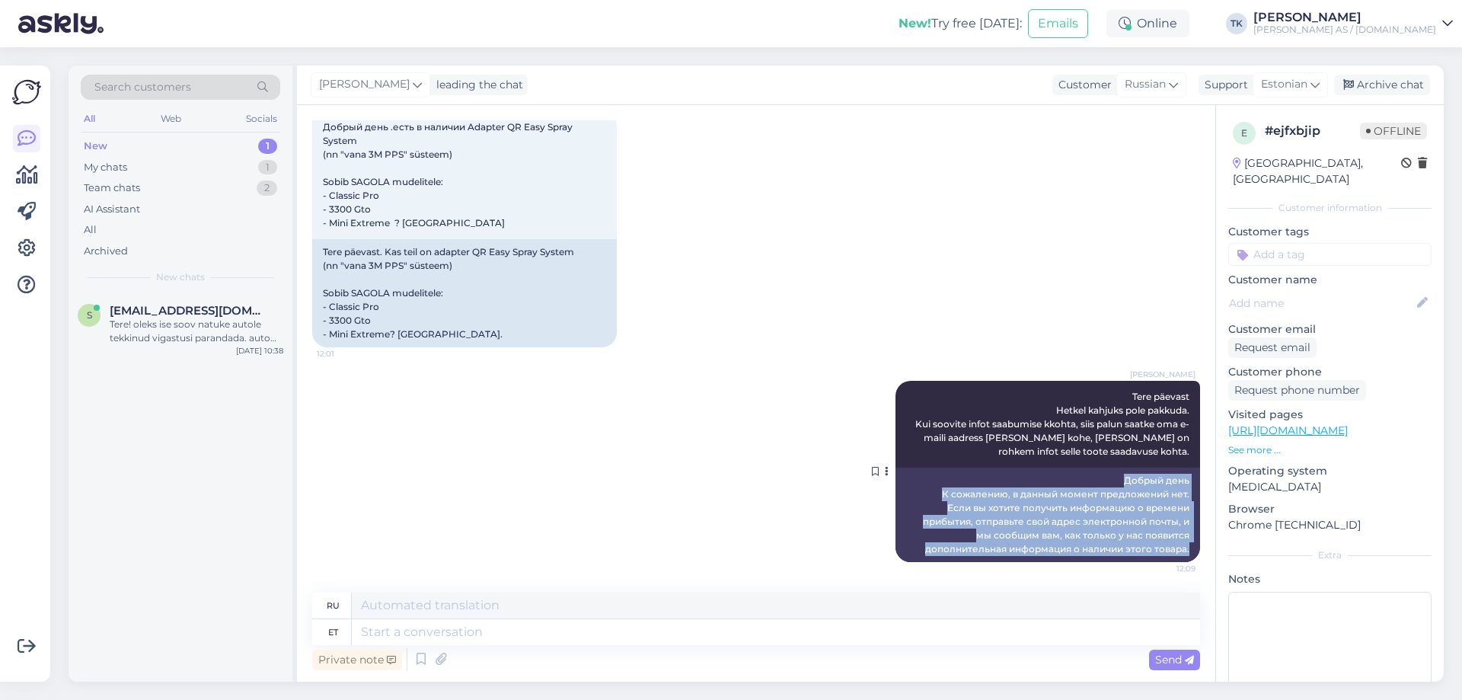
drag, startPoint x: 1115, startPoint y: 477, endPoint x: 1180, endPoint y: 551, distance: 98.7
click at [1180, 551] on div "Добрый день К сожалению, в данный момент предложений нет. Если вы хотите получи…" at bounding box center [1047, 515] width 305 height 94
copy div "Добрый день К сожалению, в данный момент предложений нет. Если вы хотите получи…"
